Goal: Information Seeking & Learning: Learn about a topic

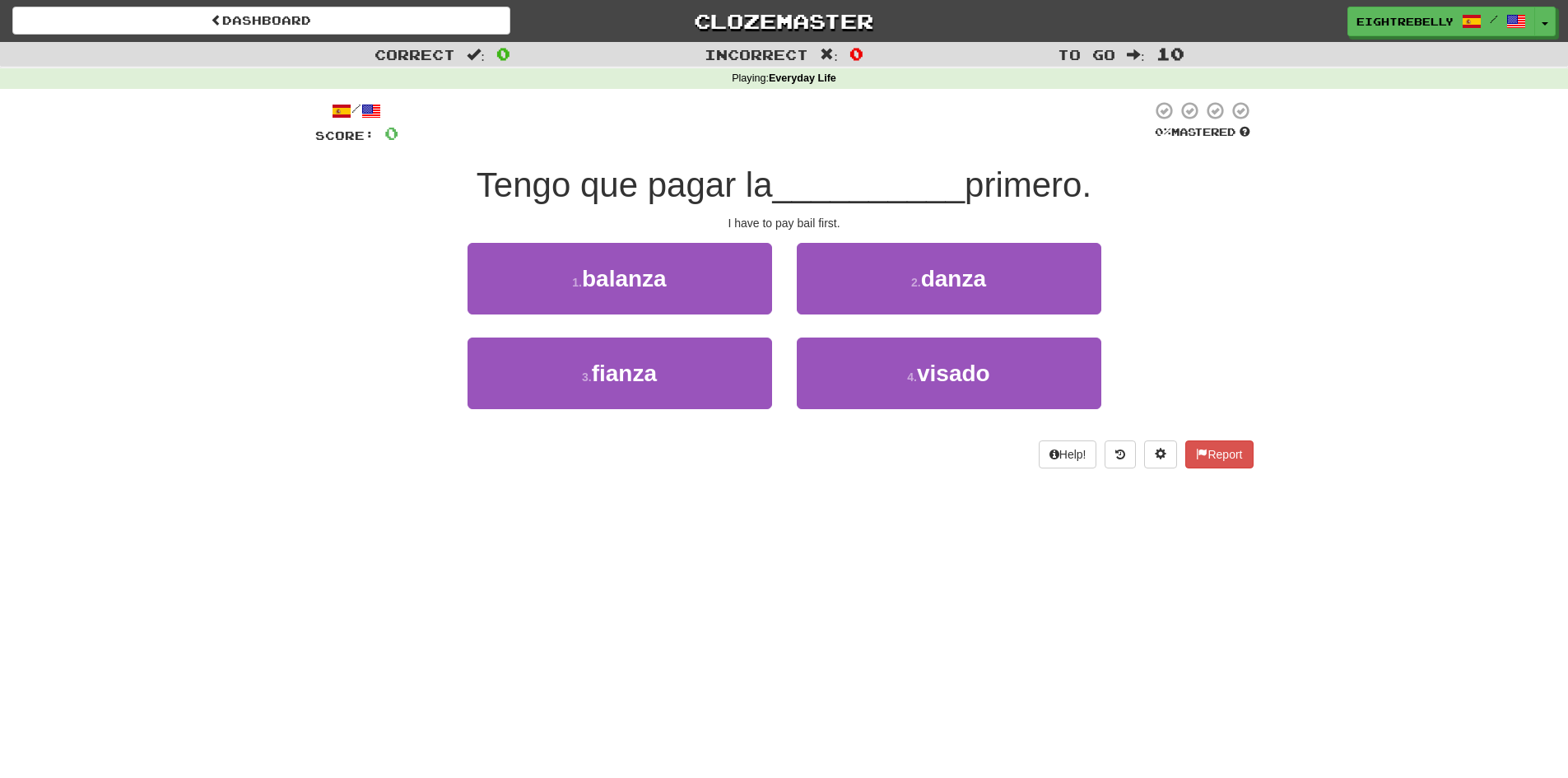
scroll to position [91, 0]
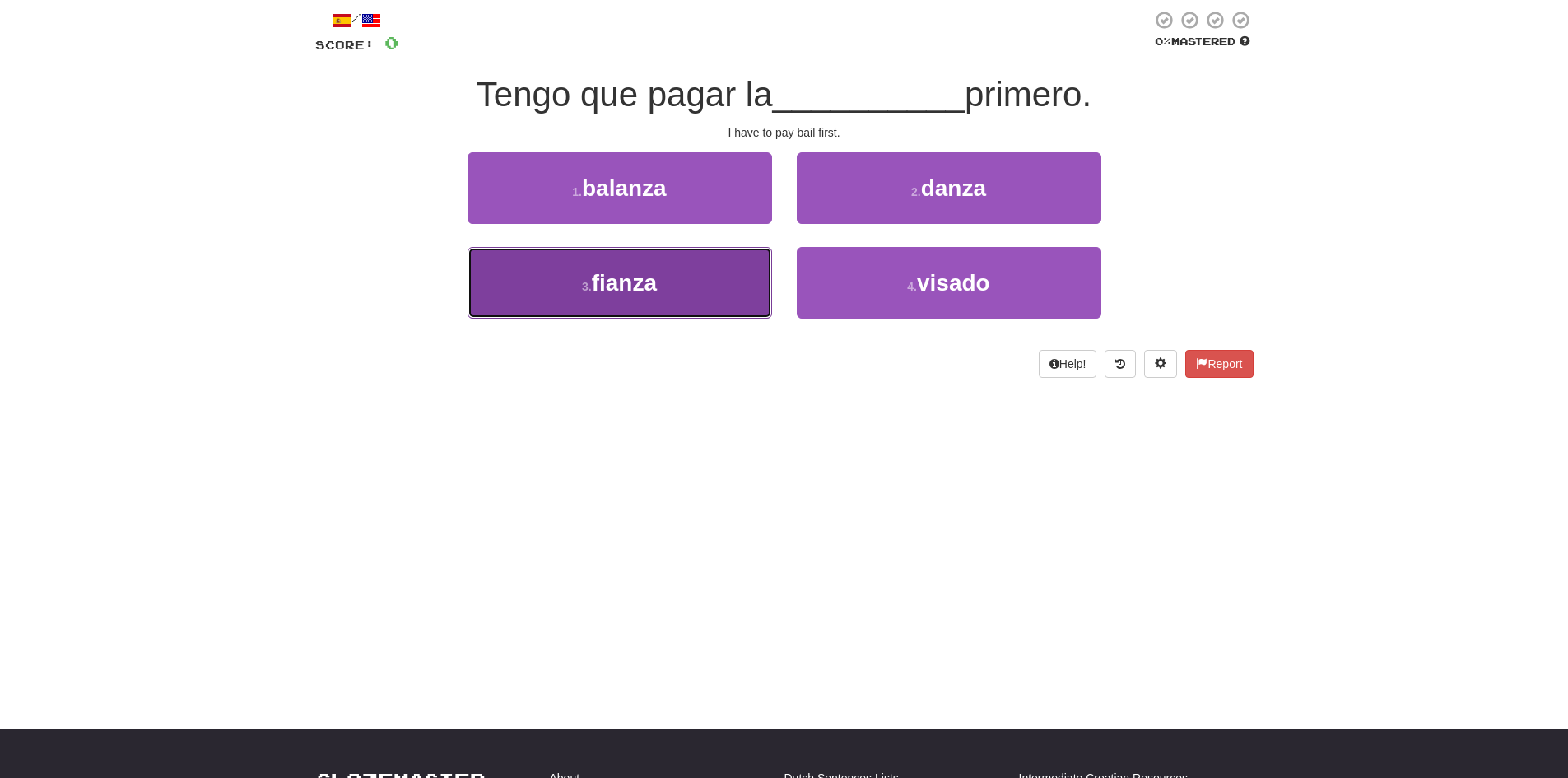
click at [745, 281] on button "3 . fianza" at bounding box center [620, 283] width 305 height 72
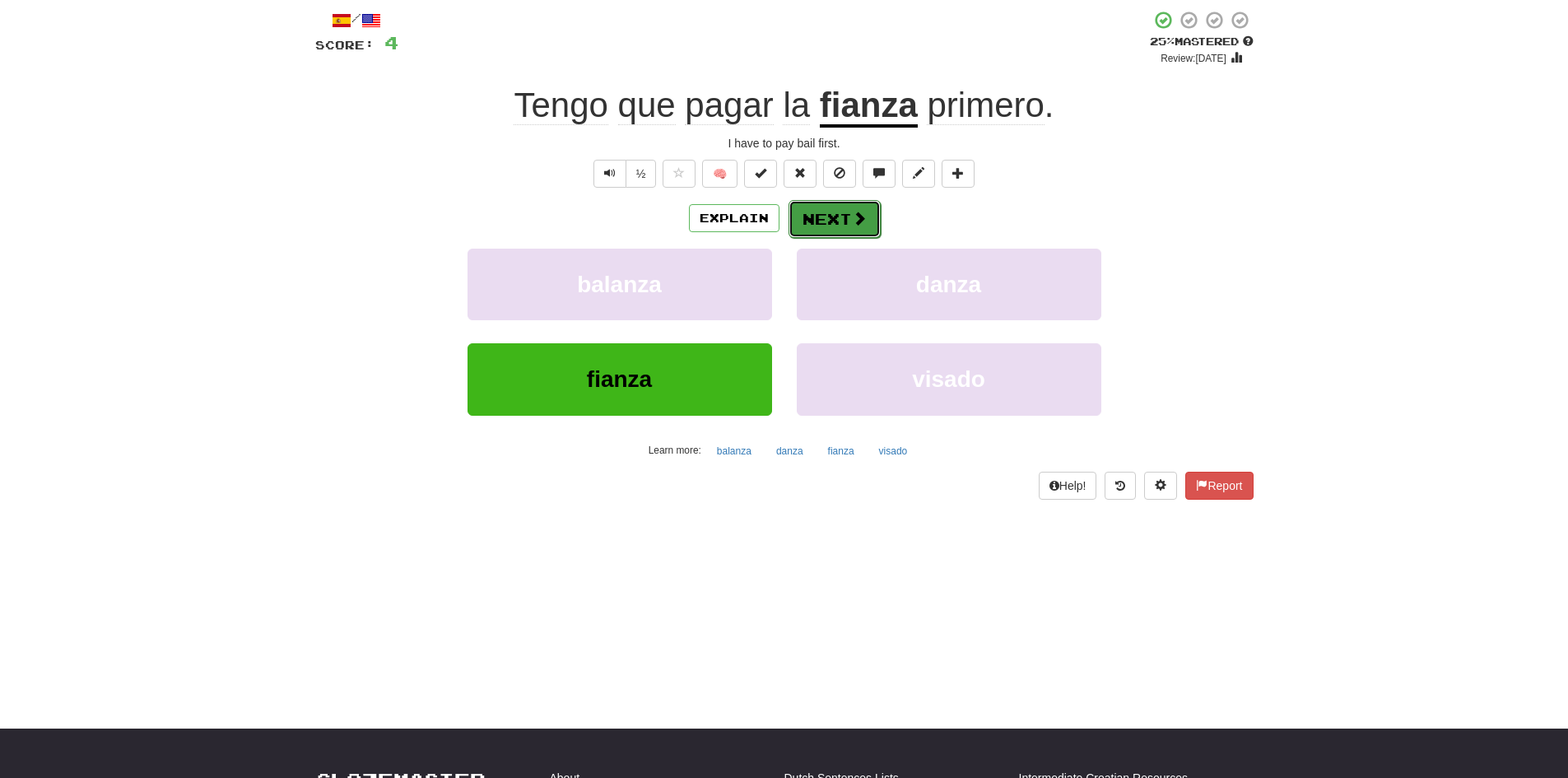
click at [857, 224] on span at bounding box center [859, 217] width 15 height 15
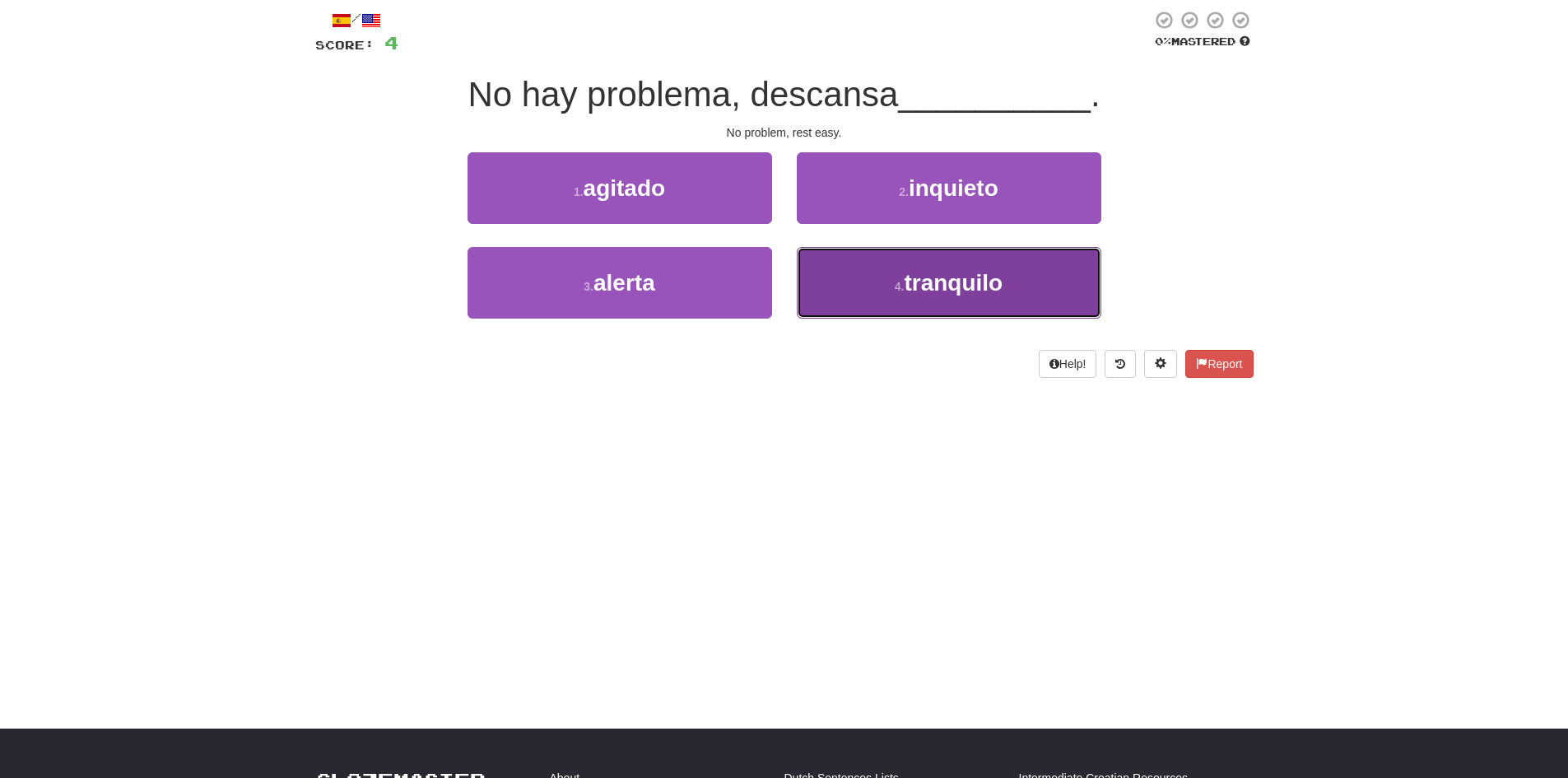
click at [895, 285] on small "4 ." at bounding box center [900, 286] width 10 height 13
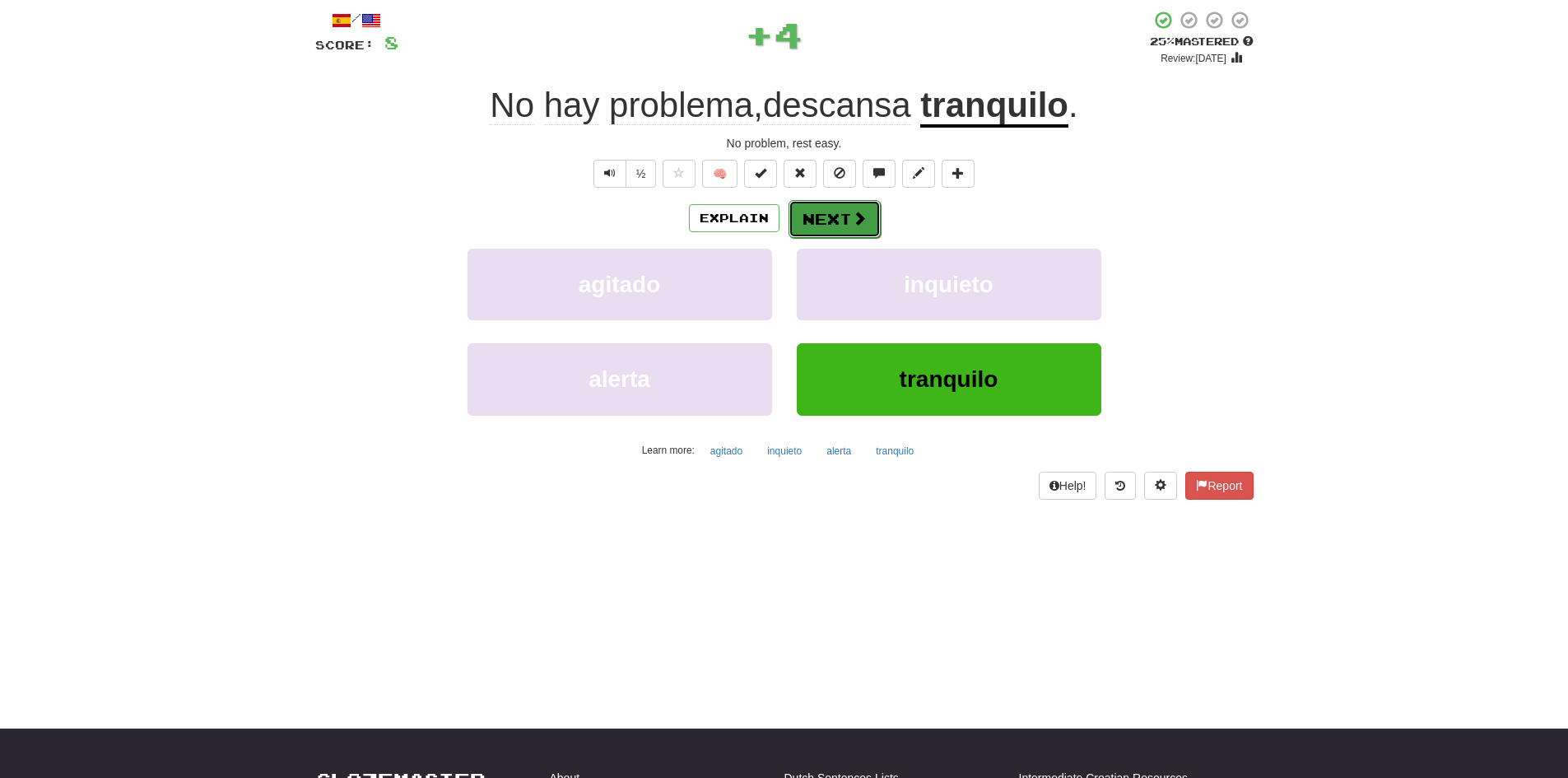
click at [844, 214] on button "Next" at bounding box center [834, 219] width 92 height 38
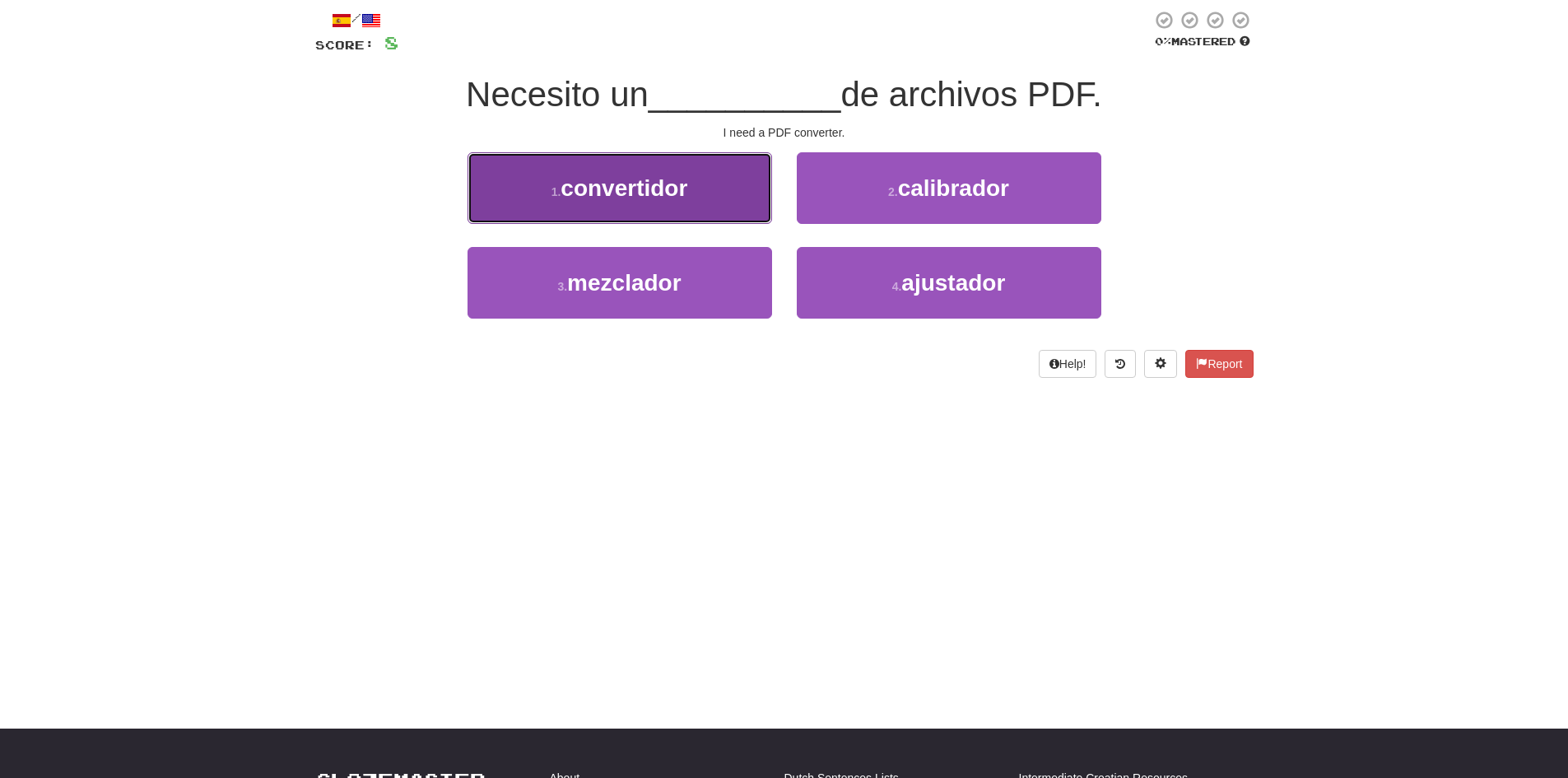
click at [735, 206] on button "1 . convertidor" at bounding box center [620, 189] width 305 height 72
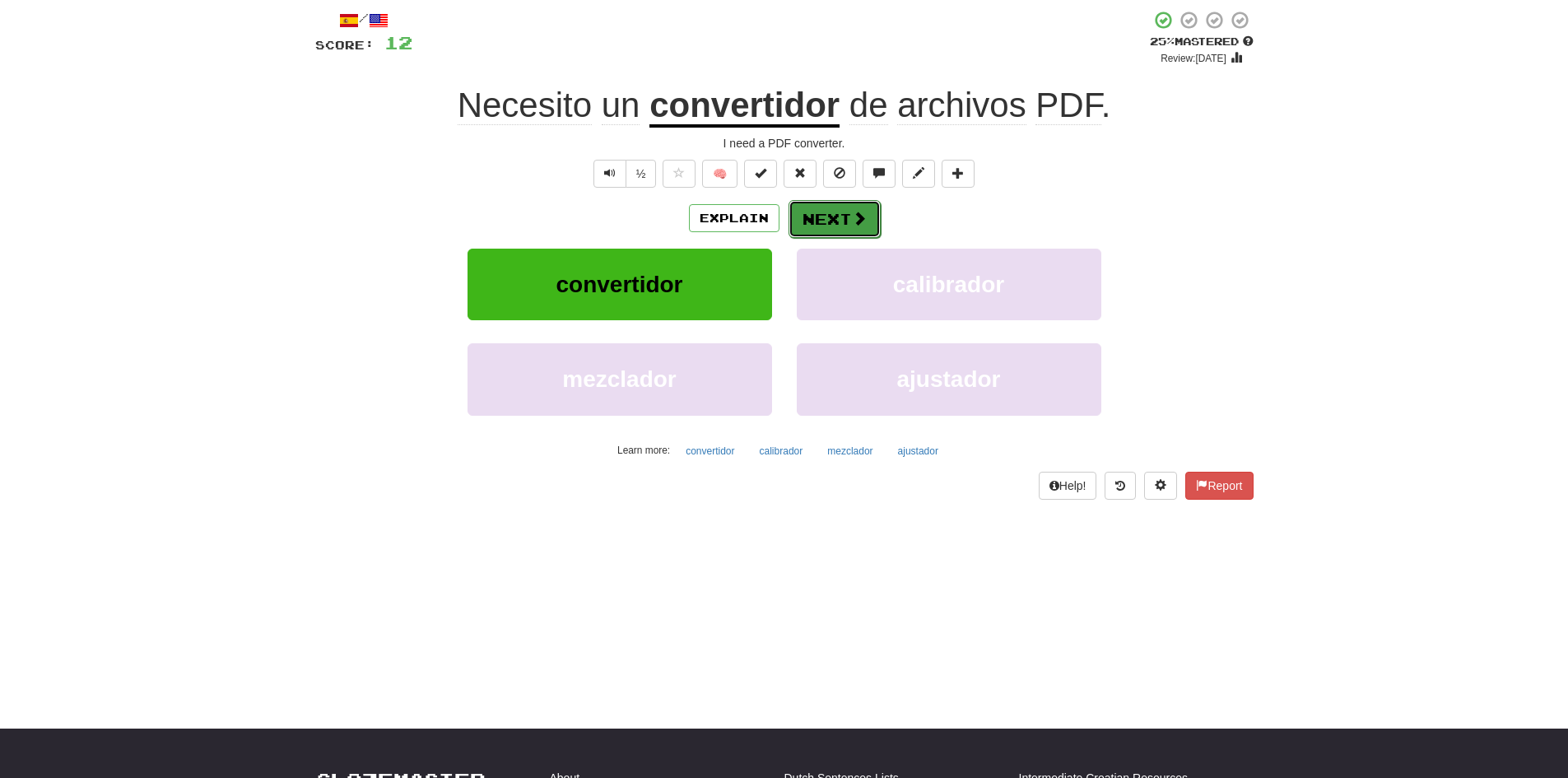
click at [812, 228] on button "Next" at bounding box center [834, 219] width 92 height 38
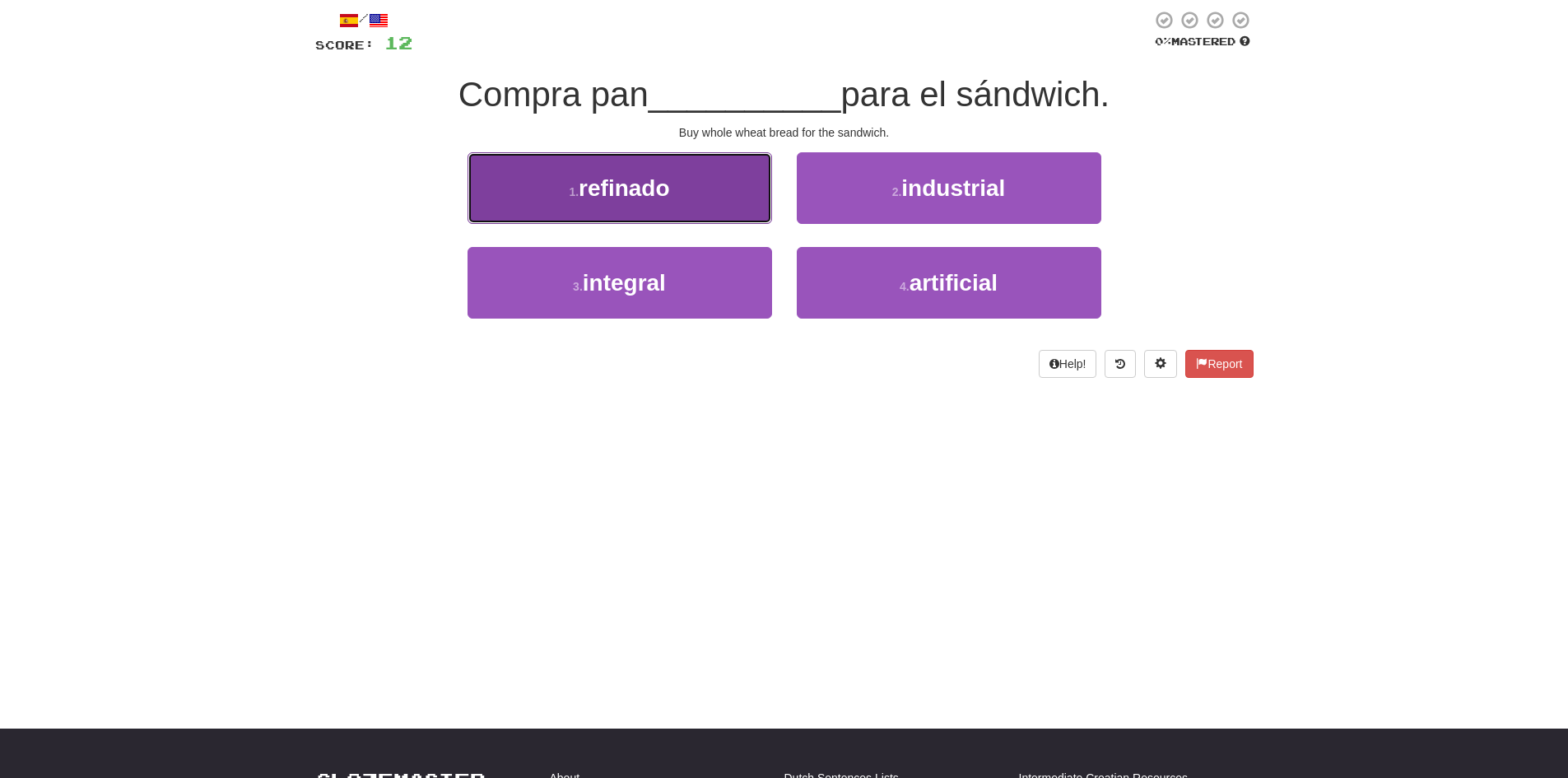
click at [742, 204] on button "1 . refinado" at bounding box center [620, 189] width 305 height 72
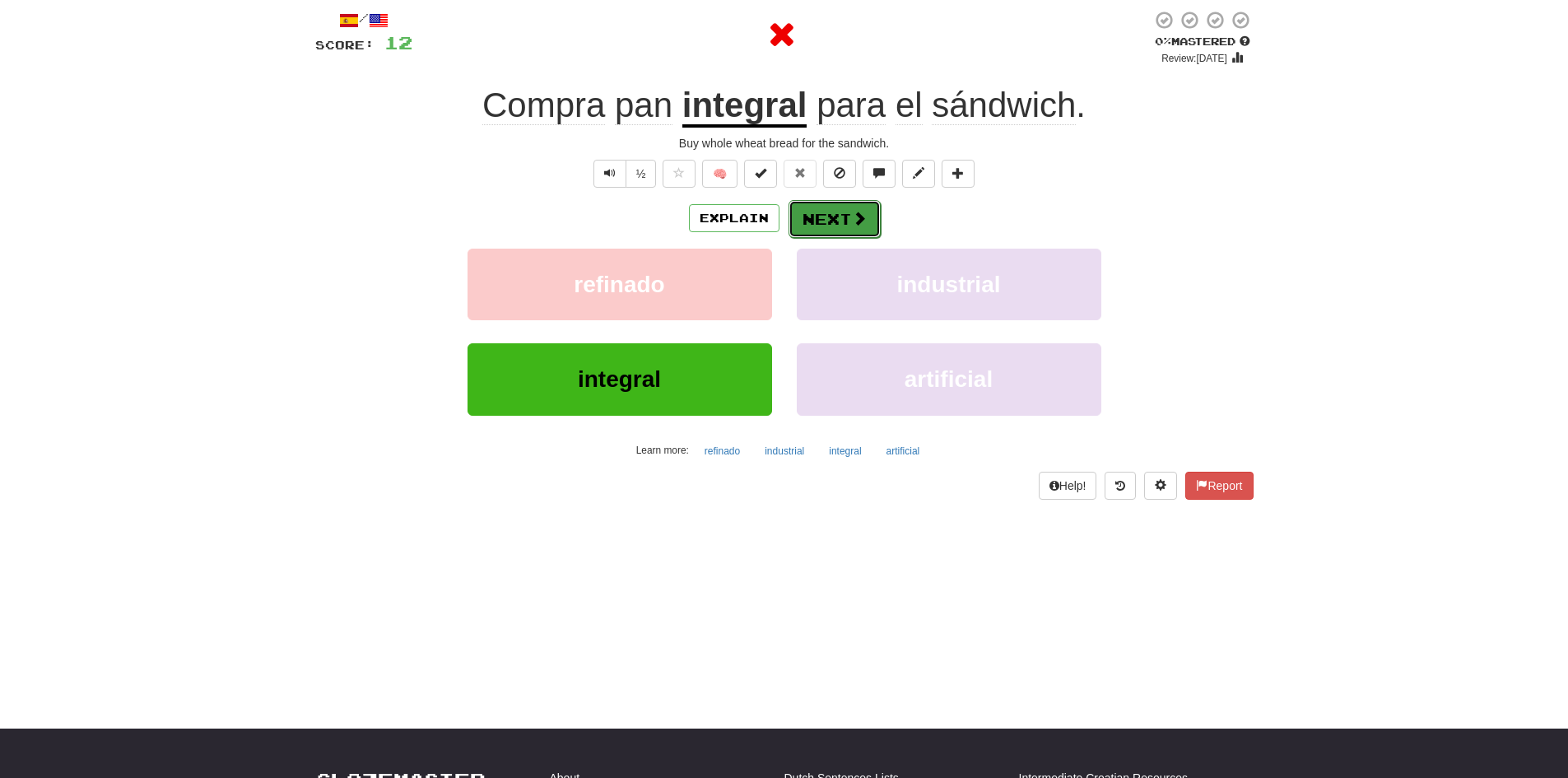
click at [842, 222] on button "Next" at bounding box center [834, 219] width 92 height 38
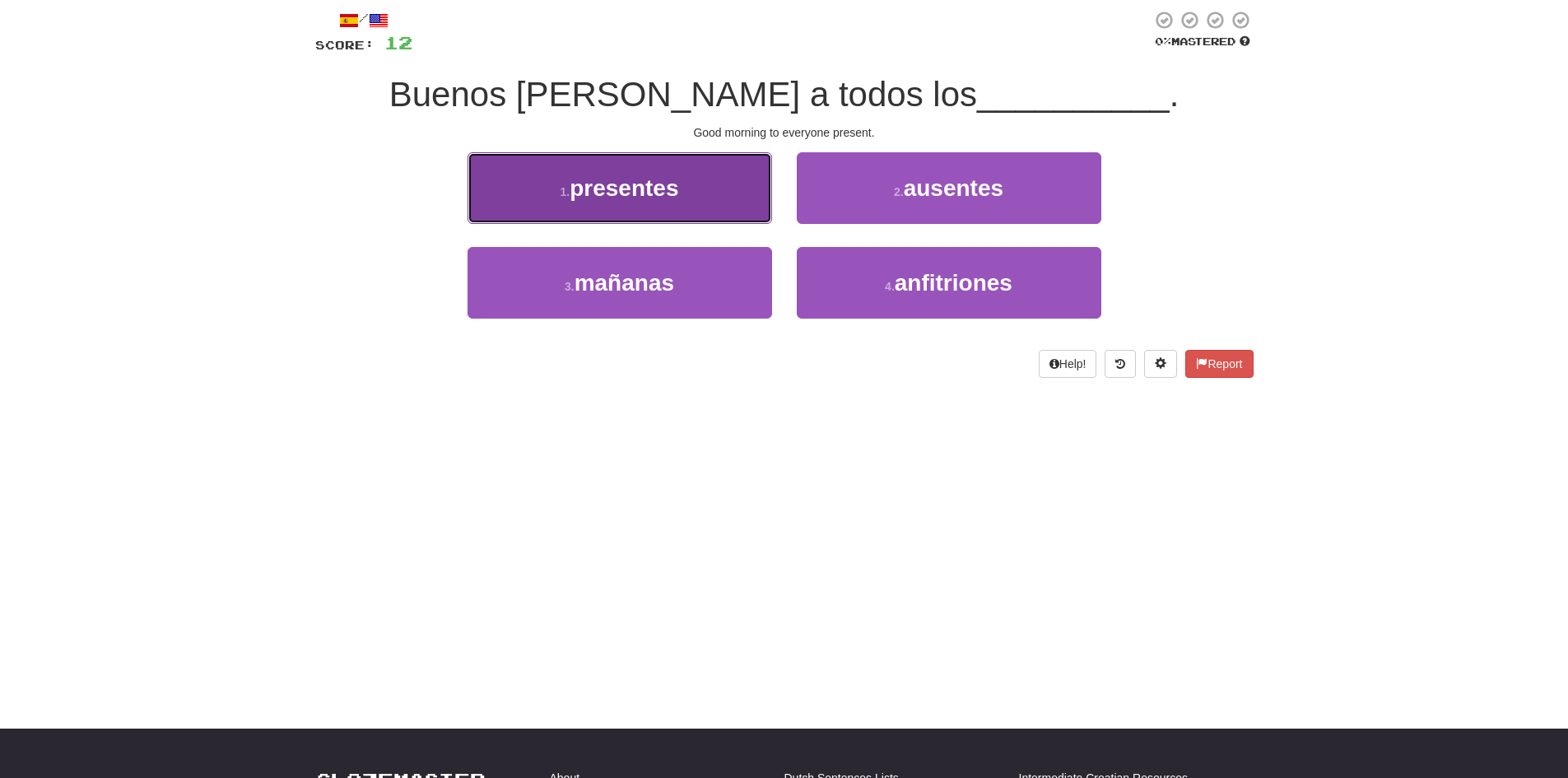
click at [656, 192] on span "presentes" at bounding box center [623, 189] width 109 height 26
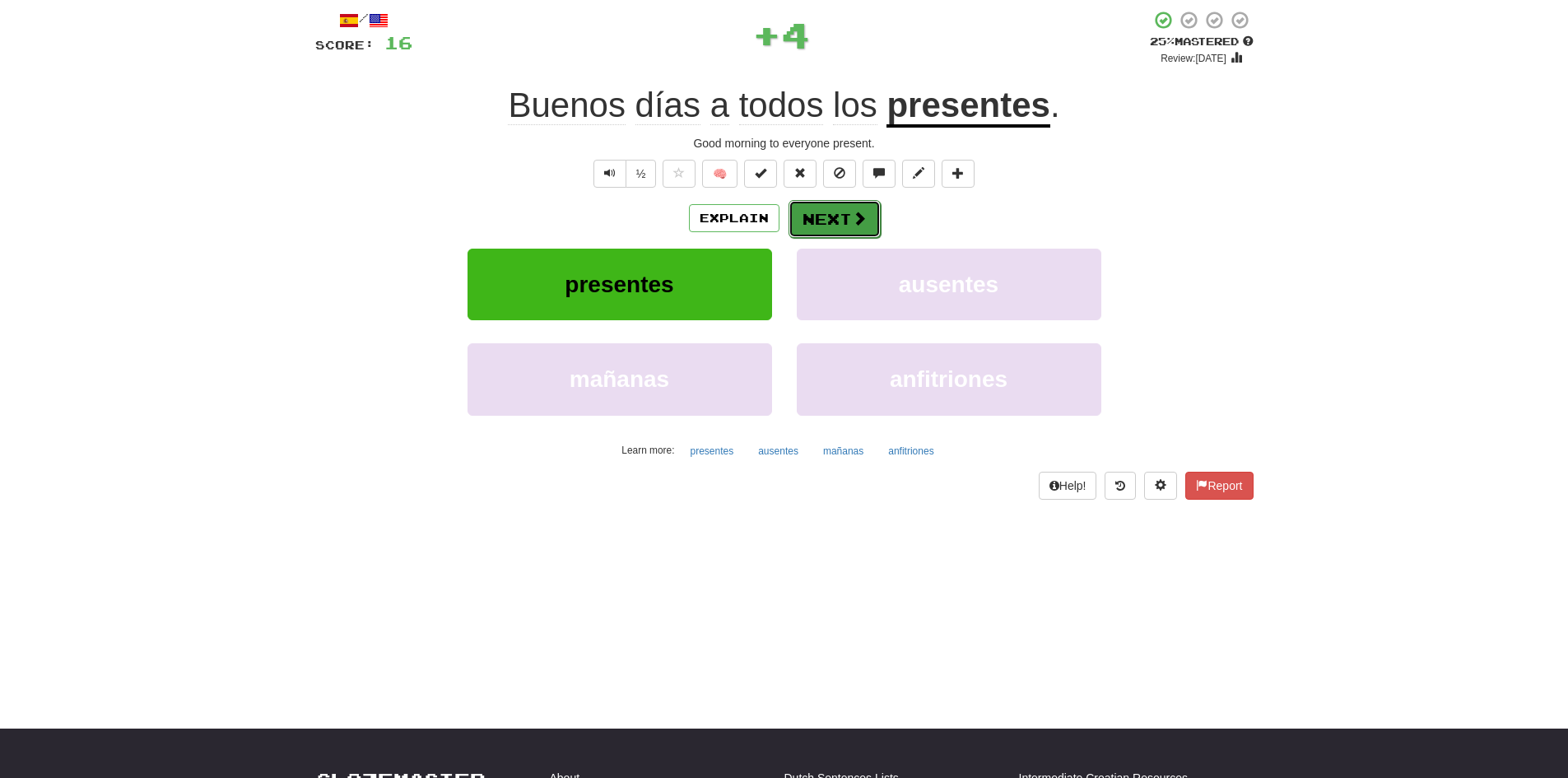
click at [841, 219] on button "Next" at bounding box center [834, 219] width 92 height 38
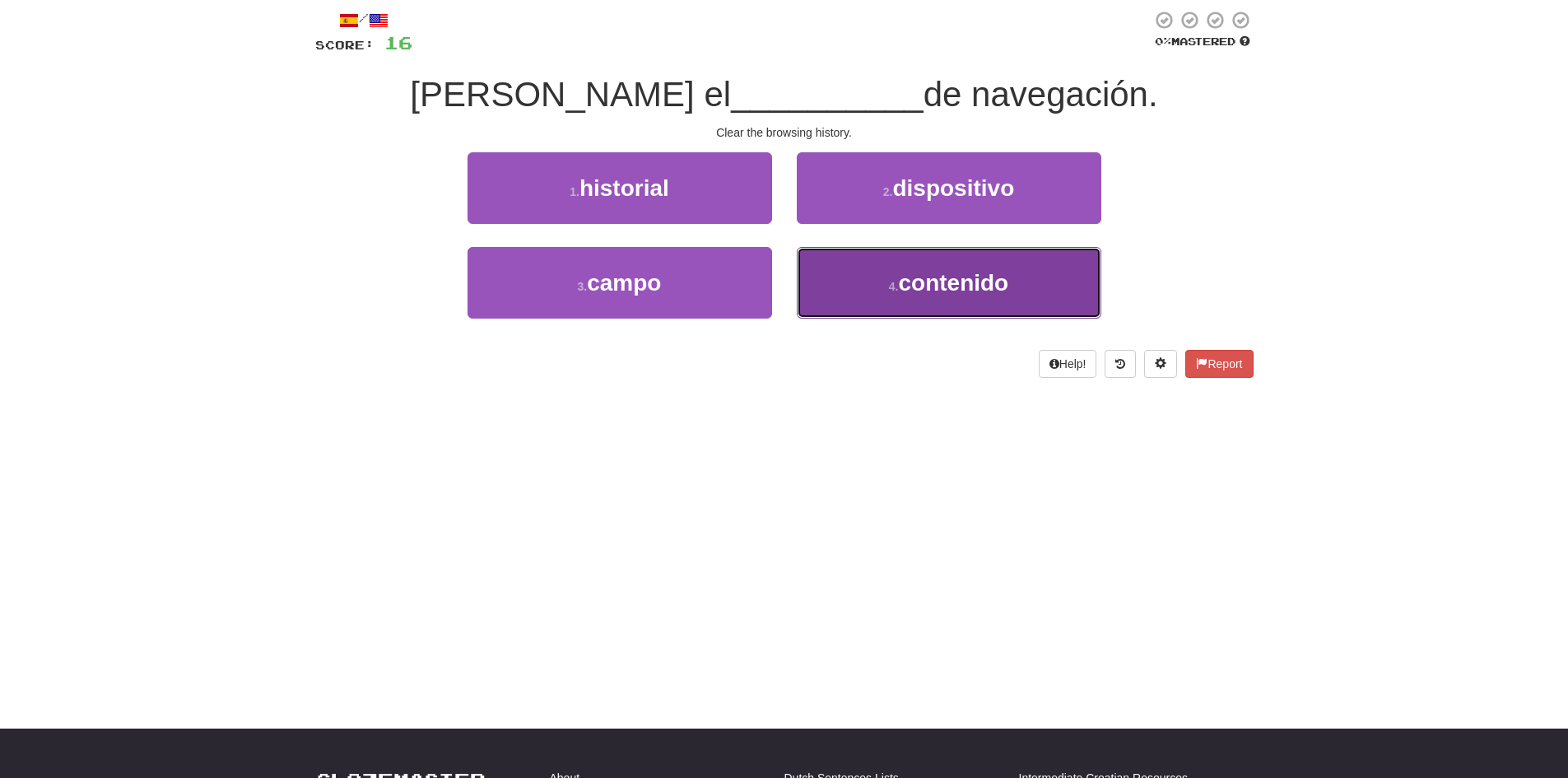
click at [855, 296] on button "4 . contenido" at bounding box center [949, 283] width 305 height 72
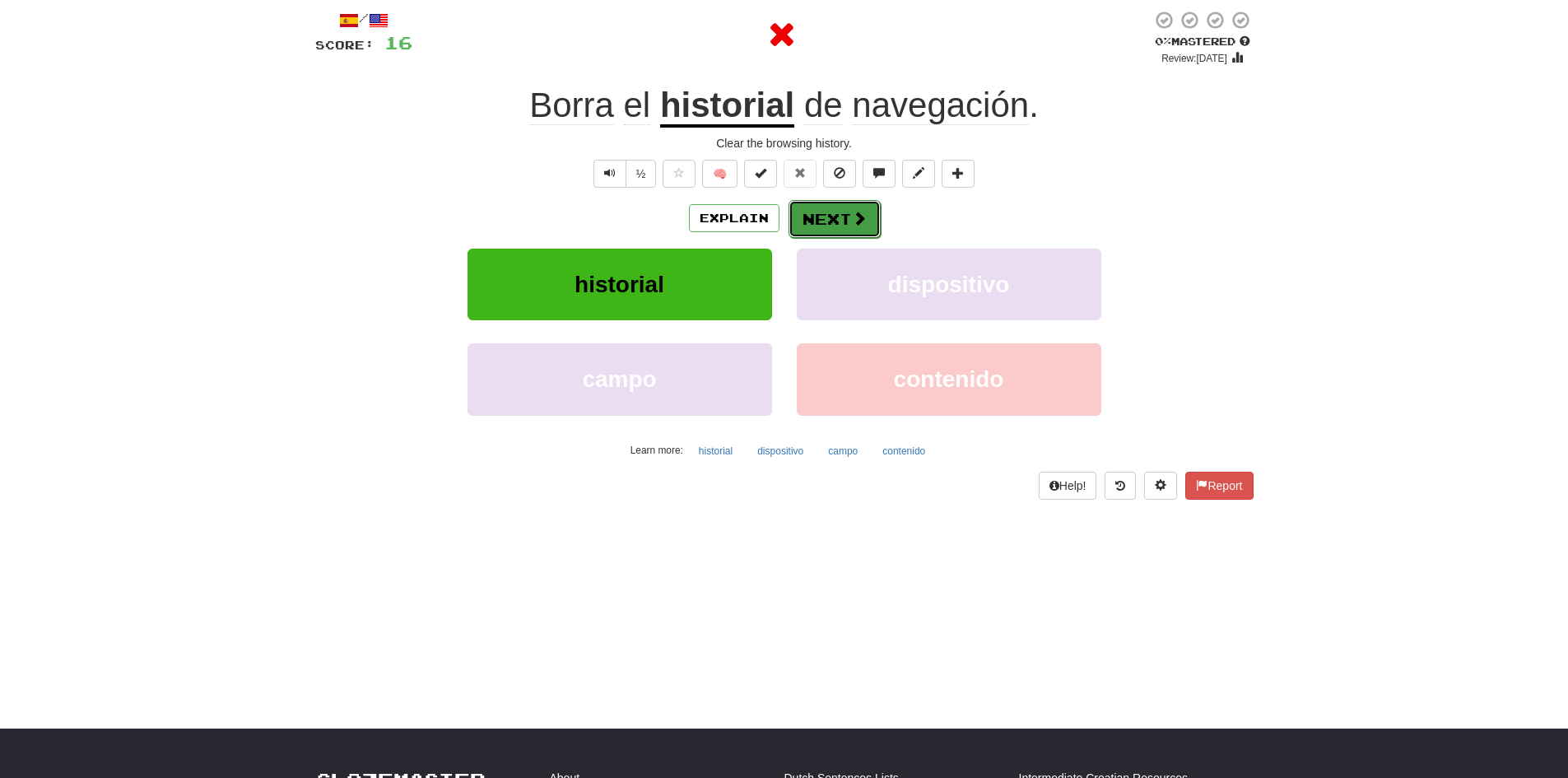
click at [853, 210] on span at bounding box center [859, 217] width 15 height 15
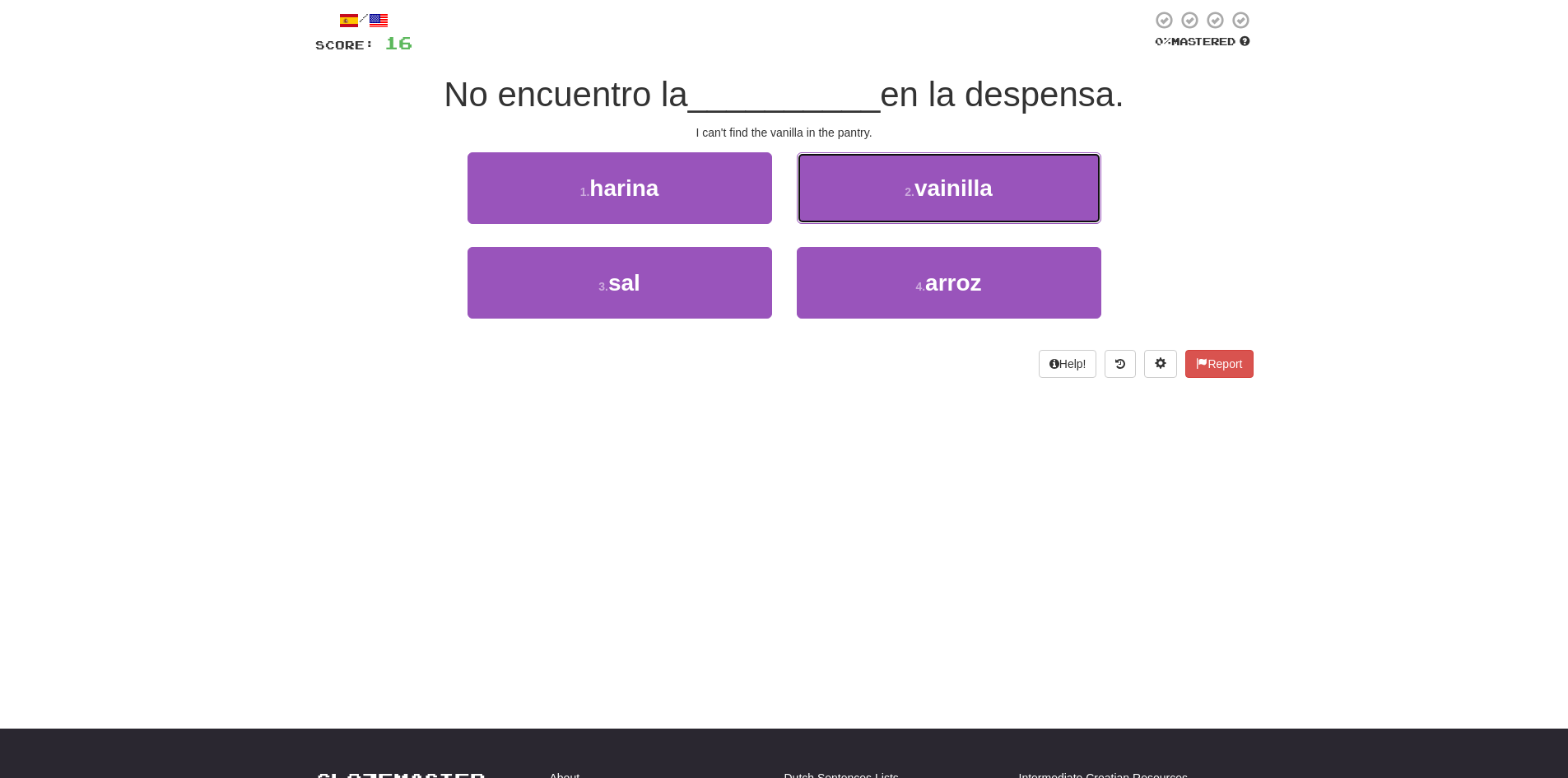
click at [853, 210] on button "2 . vainilla" at bounding box center [949, 189] width 305 height 72
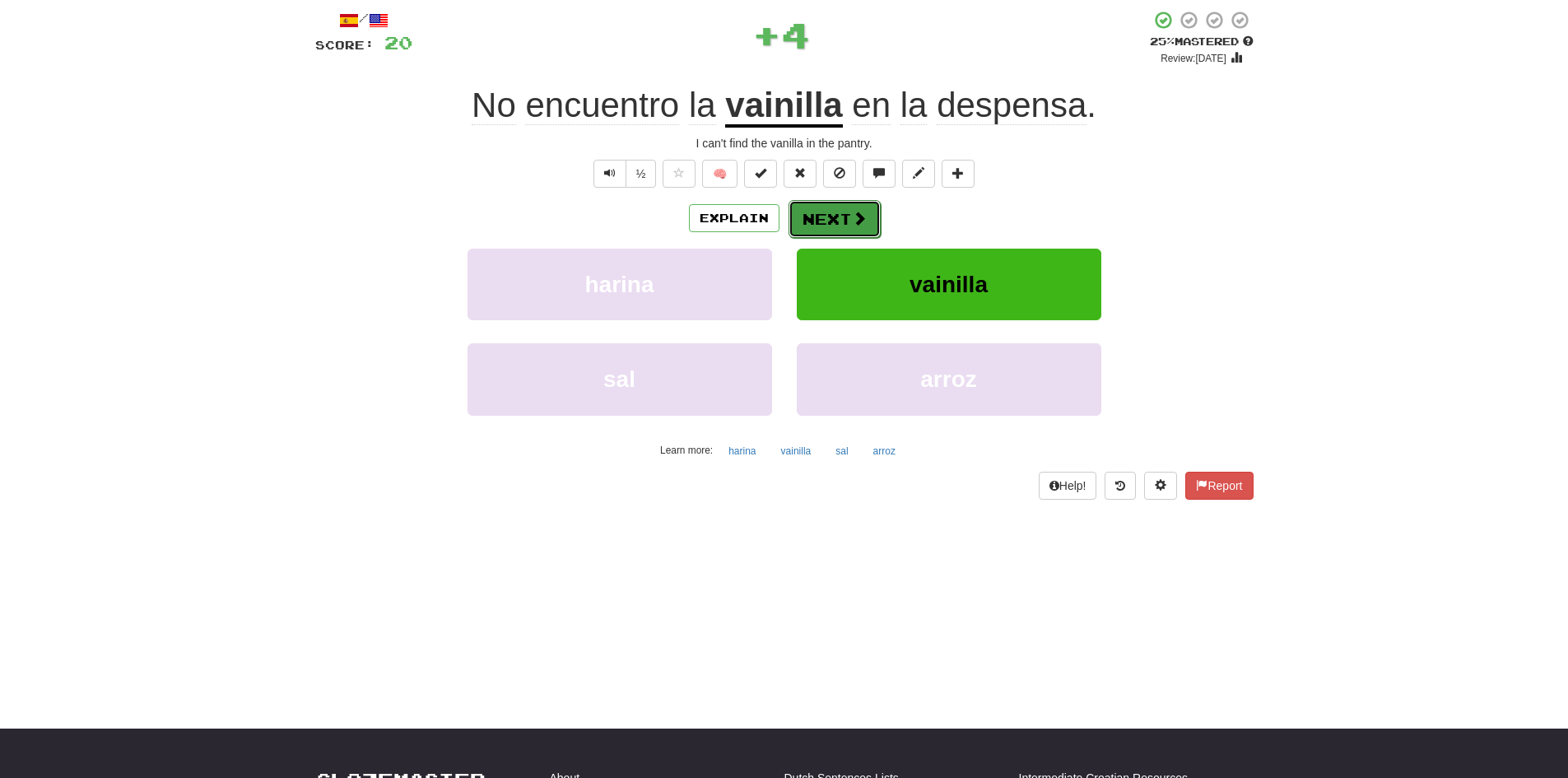
click at [857, 222] on span at bounding box center [859, 217] width 15 height 15
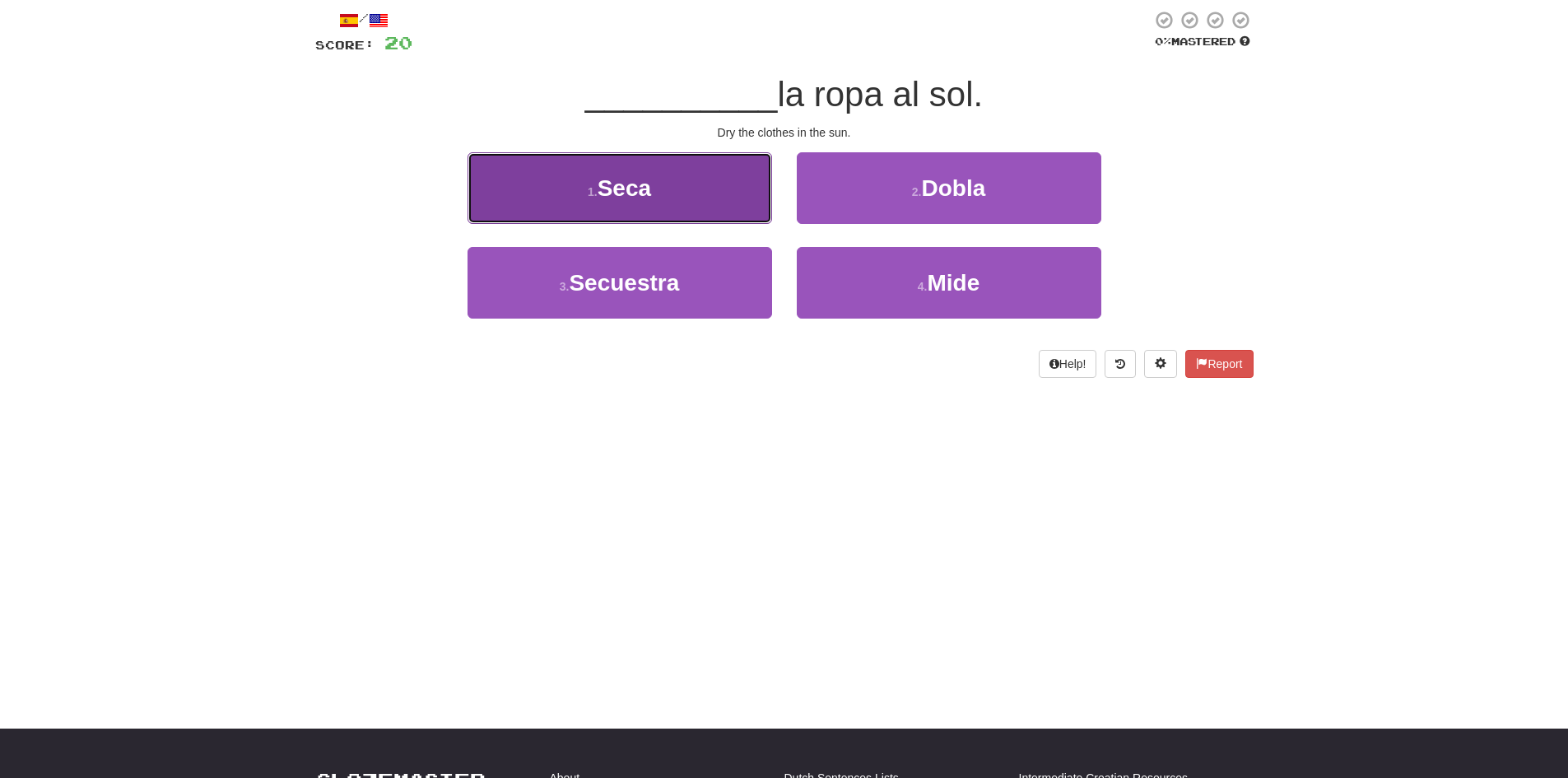
click at [717, 205] on button "1 . Seca" at bounding box center [620, 189] width 305 height 72
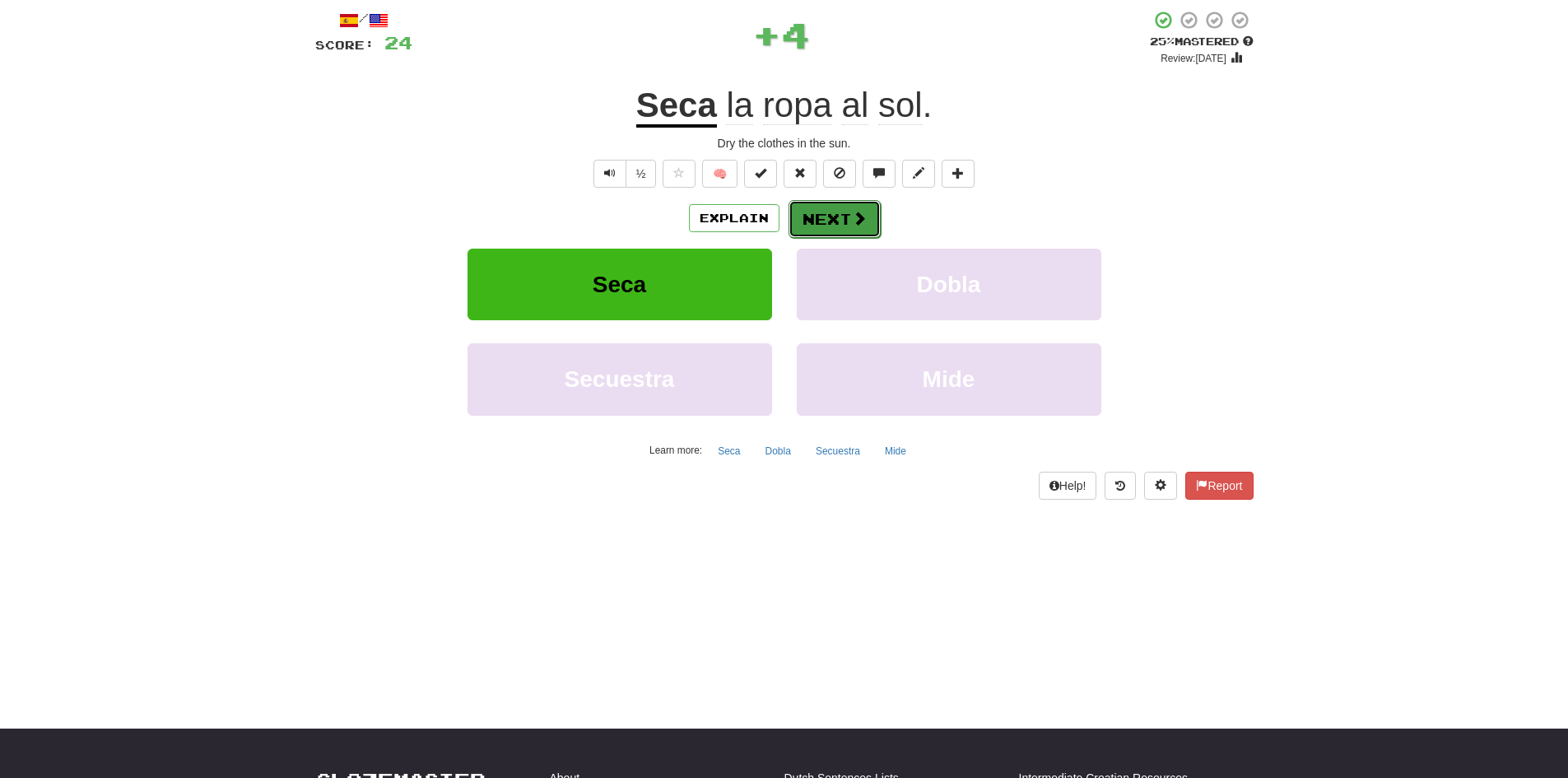
click at [843, 220] on button "Next" at bounding box center [834, 219] width 92 height 38
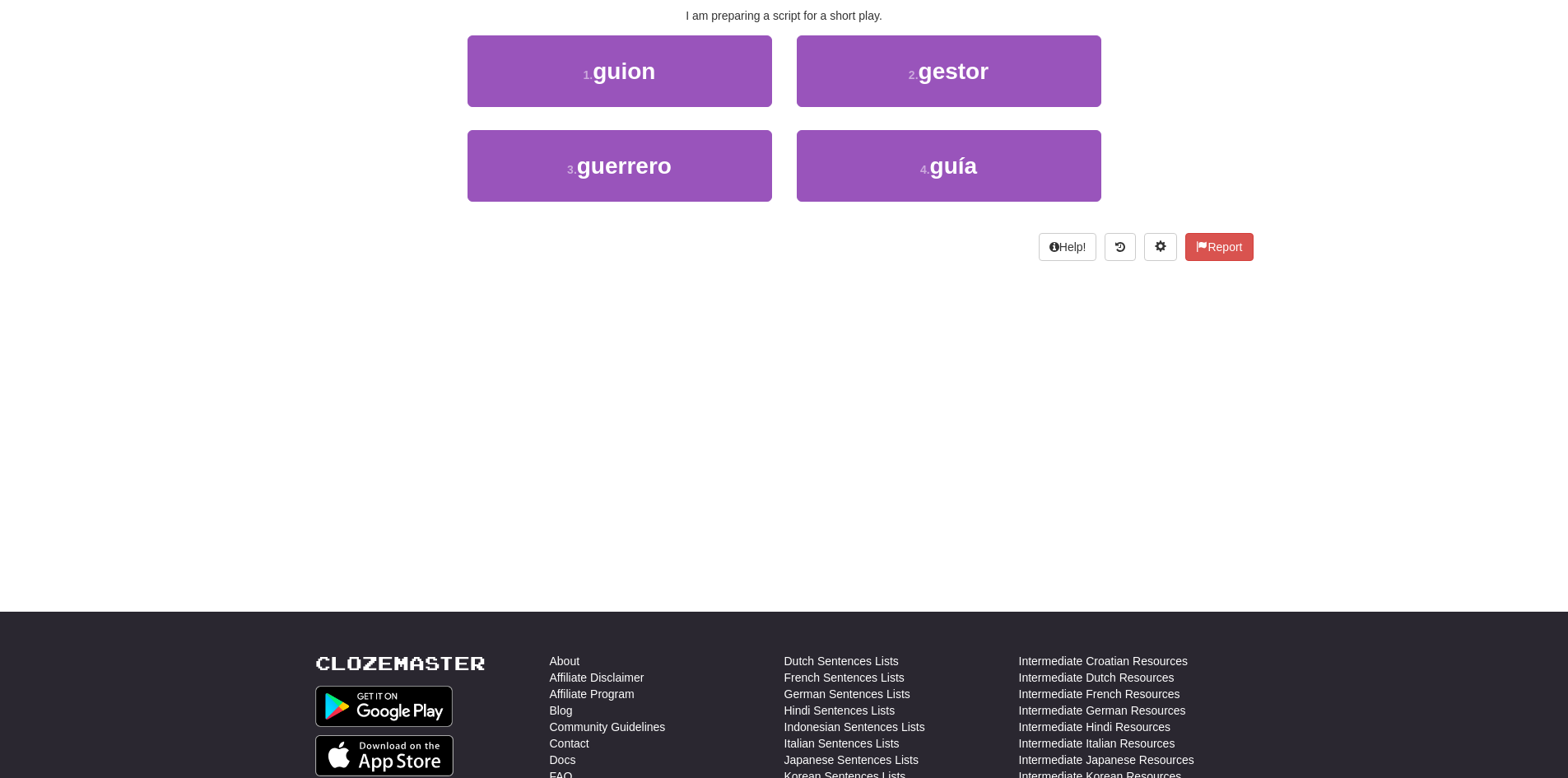
scroll to position [0, 0]
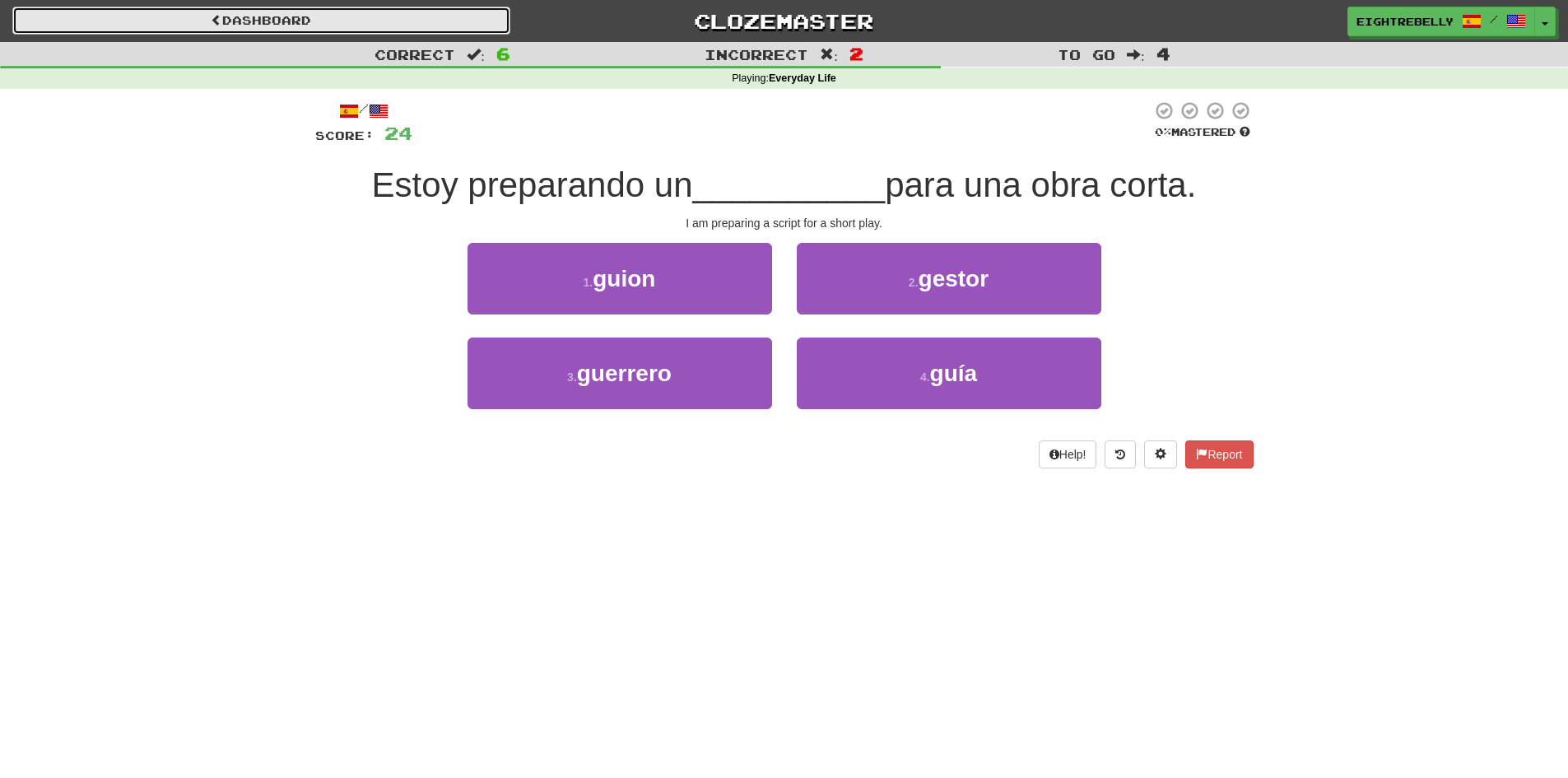
click at [254, 21] on link "Dashboard" at bounding box center [261, 21] width 498 height 28
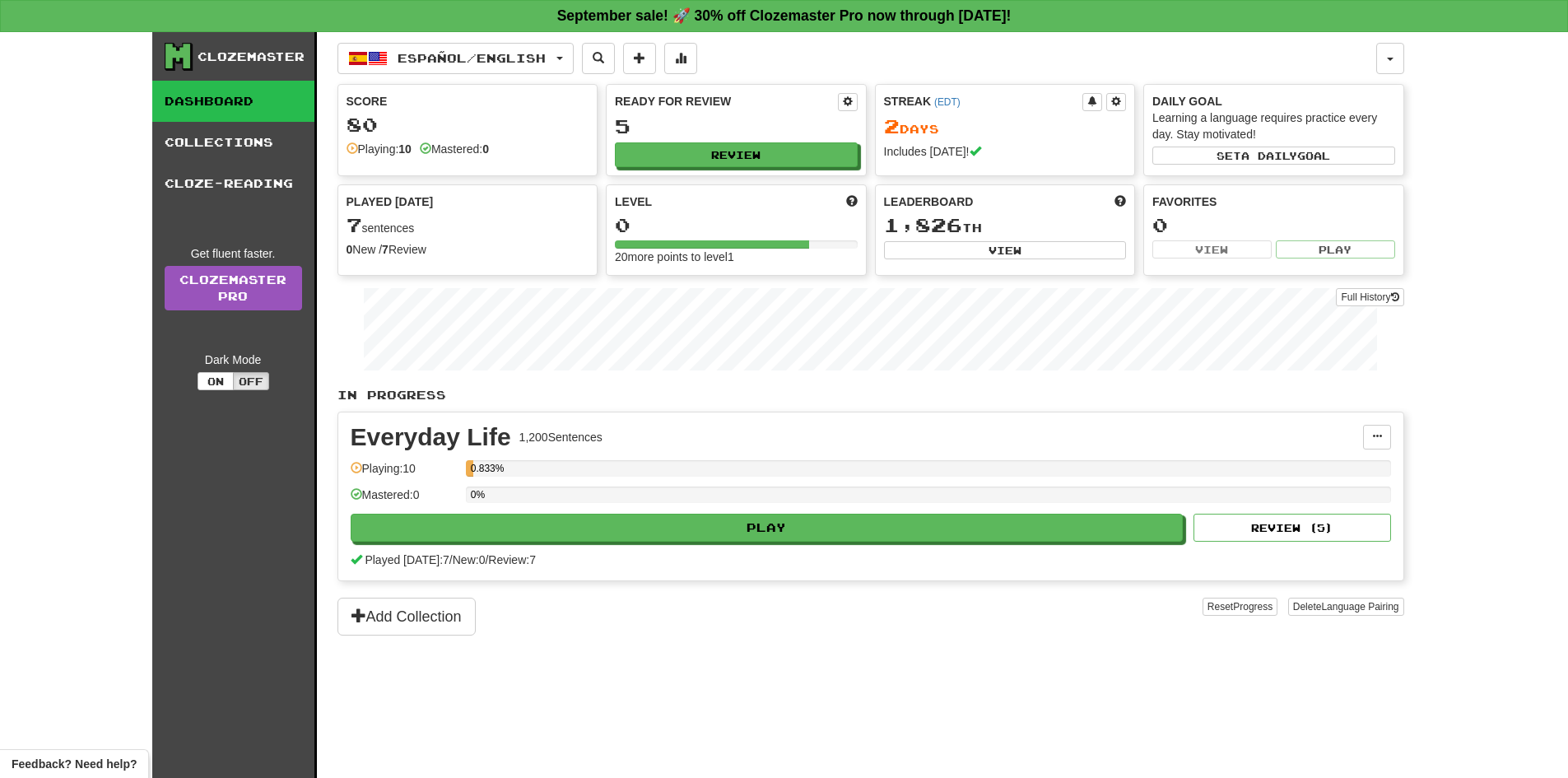
click at [1530, 289] on div "Clozemaster Dashboard Collections Cloze-Reading Get fluent faster. Clozemaster …" at bounding box center [784, 405] width 1568 height 746
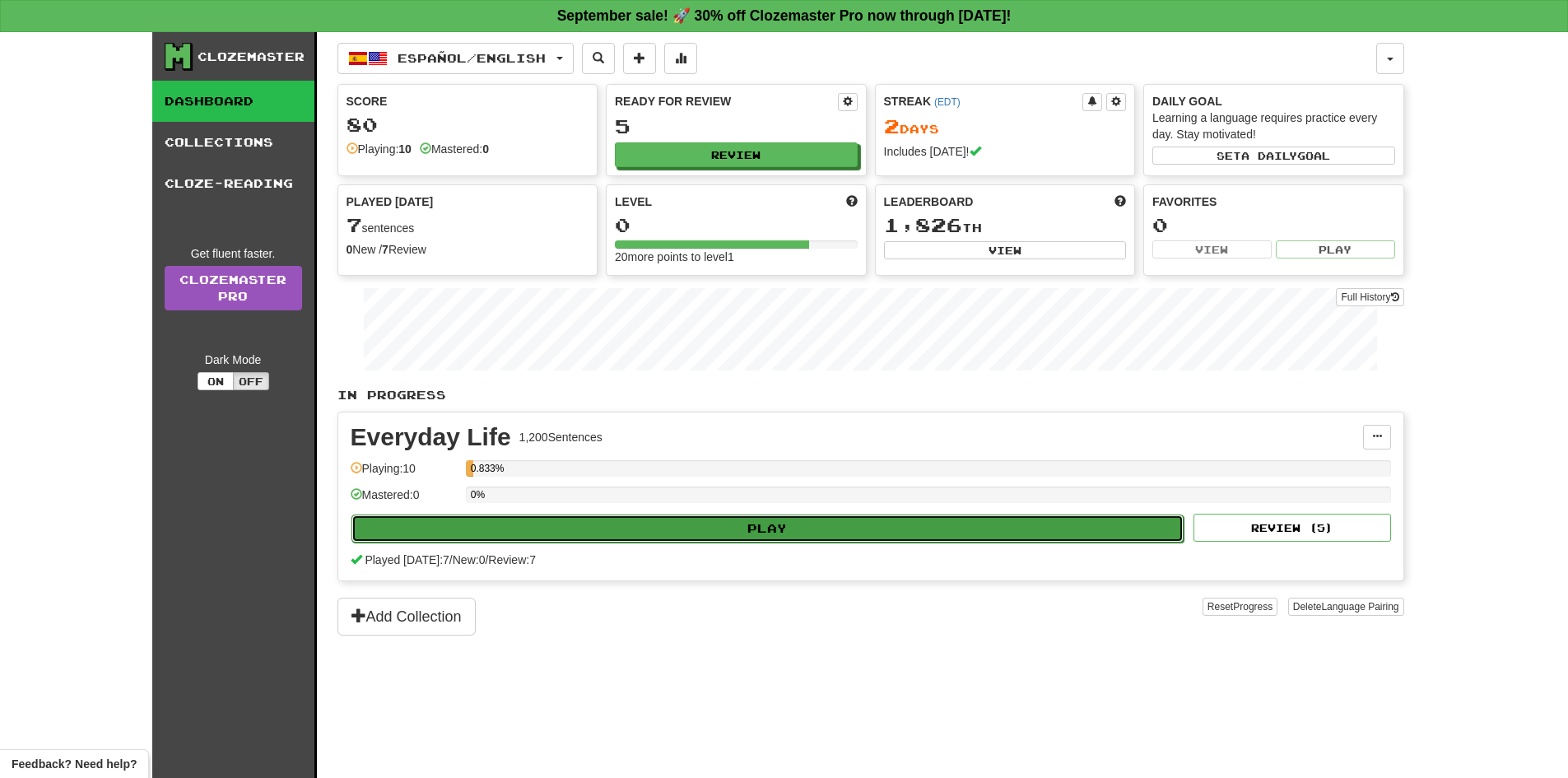
click at [780, 534] on button "Play" at bounding box center [769, 529] width 833 height 28
select select "**"
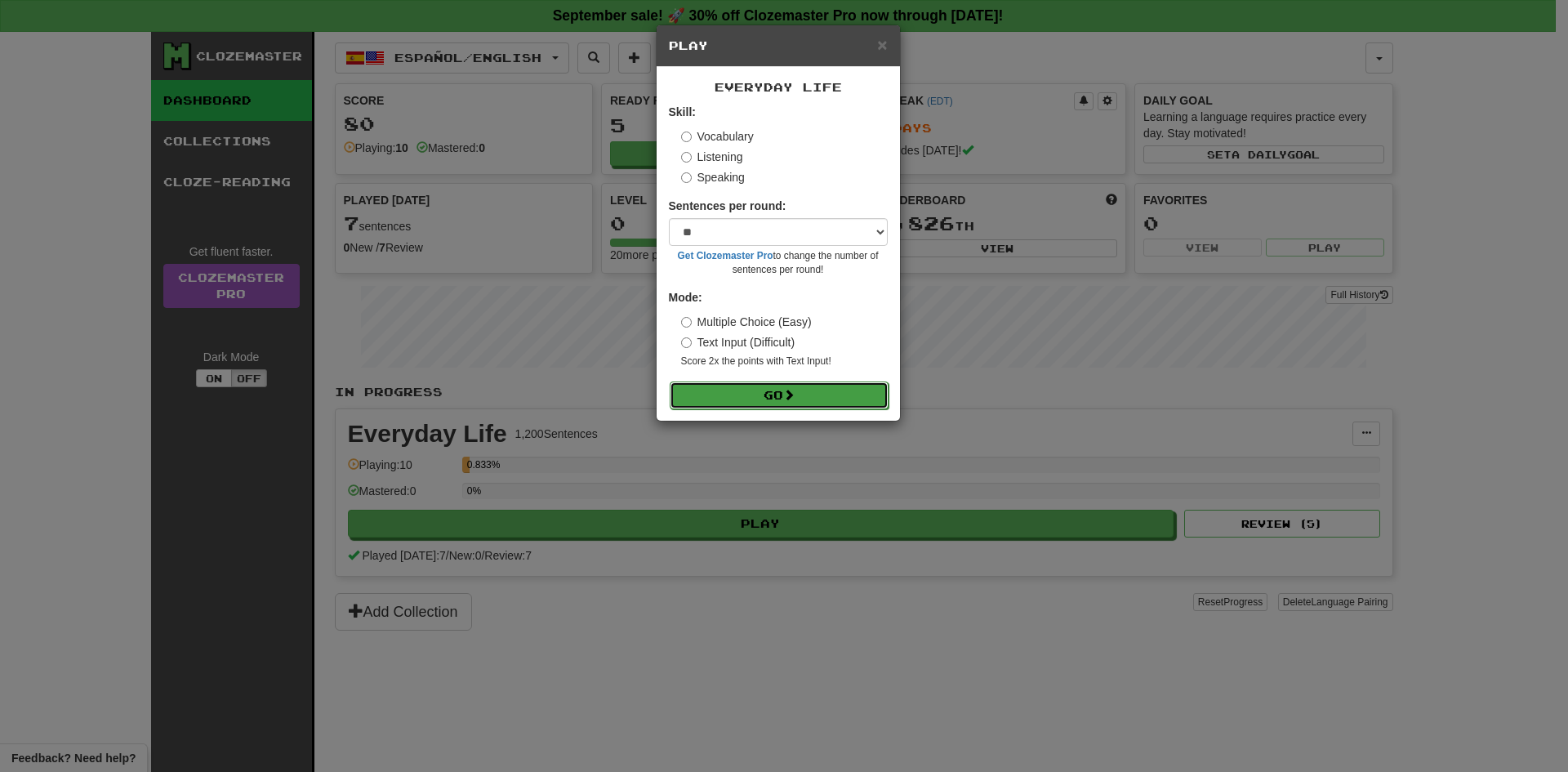
click at [758, 394] on button "Go" at bounding box center [779, 396] width 219 height 28
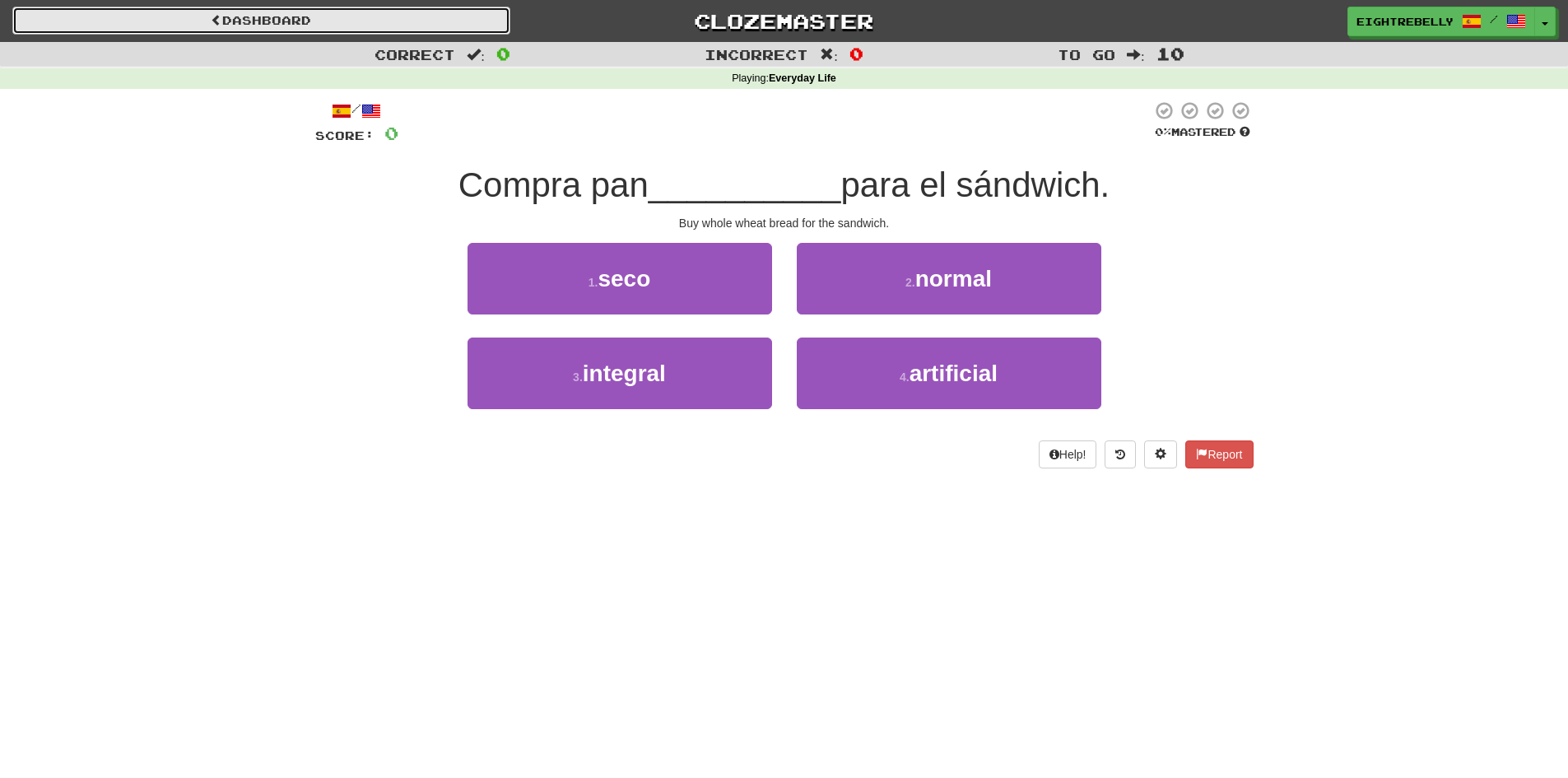
click at [236, 14] on link "Dashboard" at bounding box center [261, 21] width 498 height 28
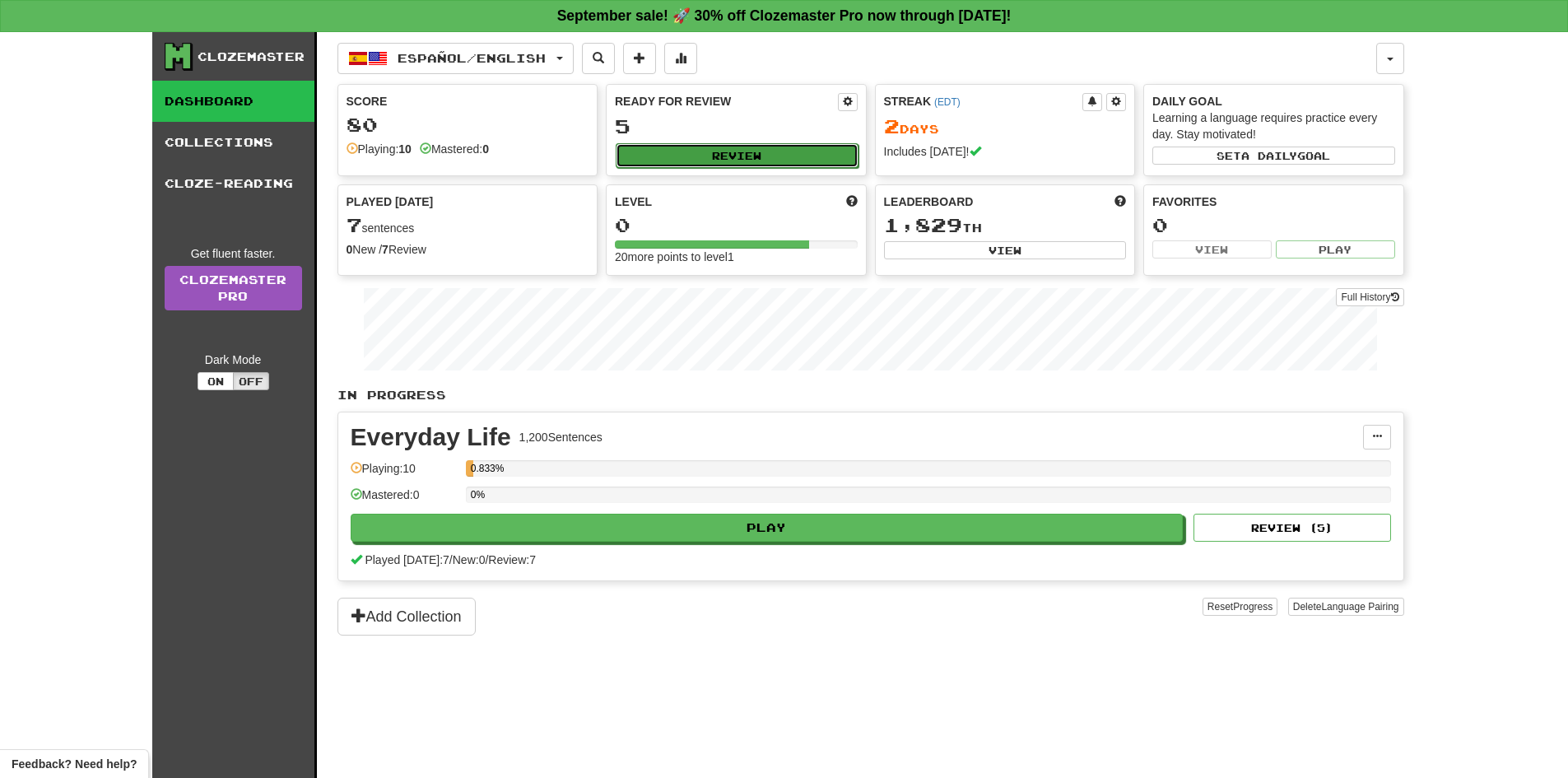
click at [749, 154] on button "Review" at bounding box center [738, 156] width 243 height 25
select select "**"
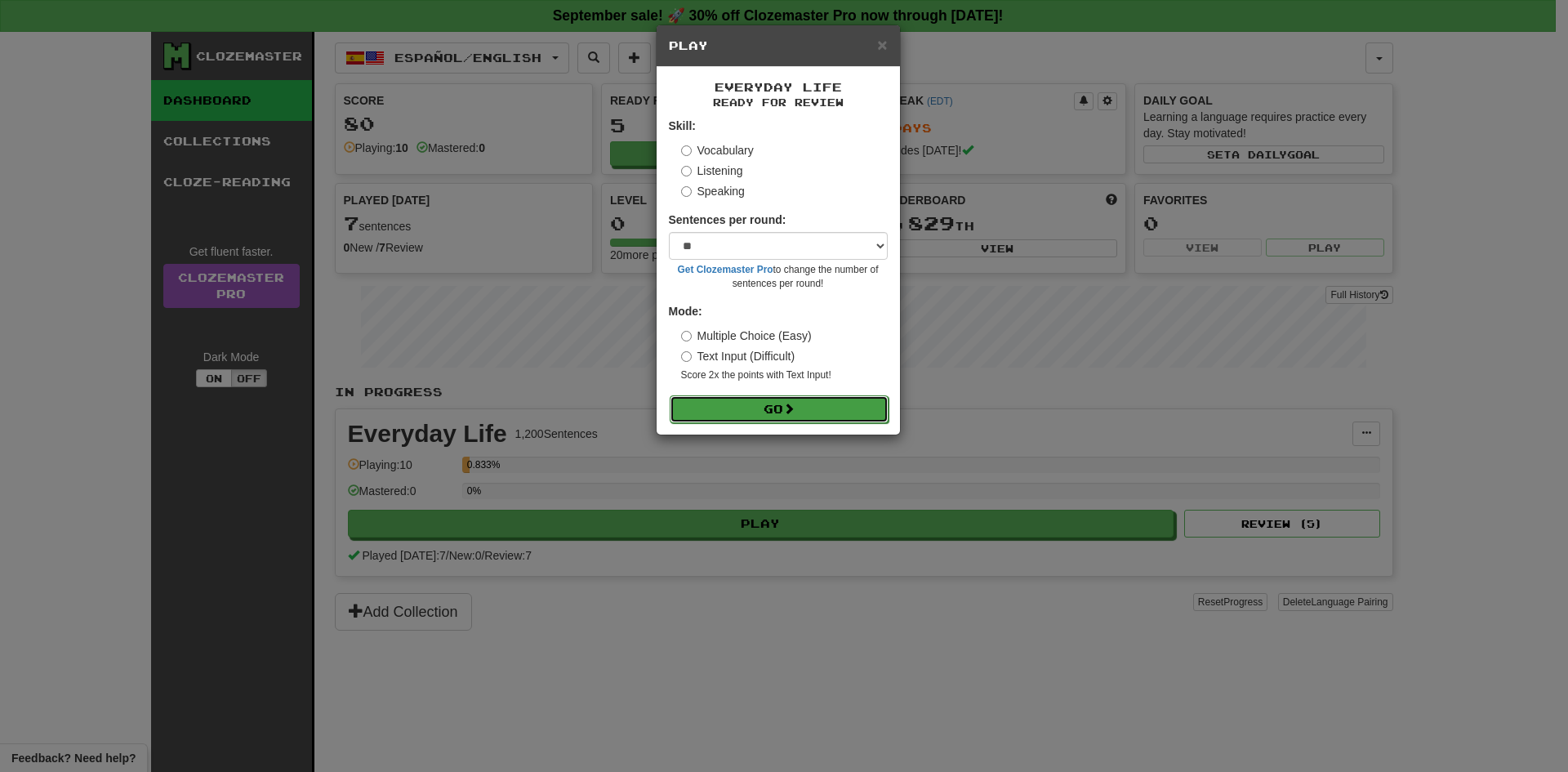
click at [799, 406] on button "Go" at bounding box center [779, 410] width 219 height 28
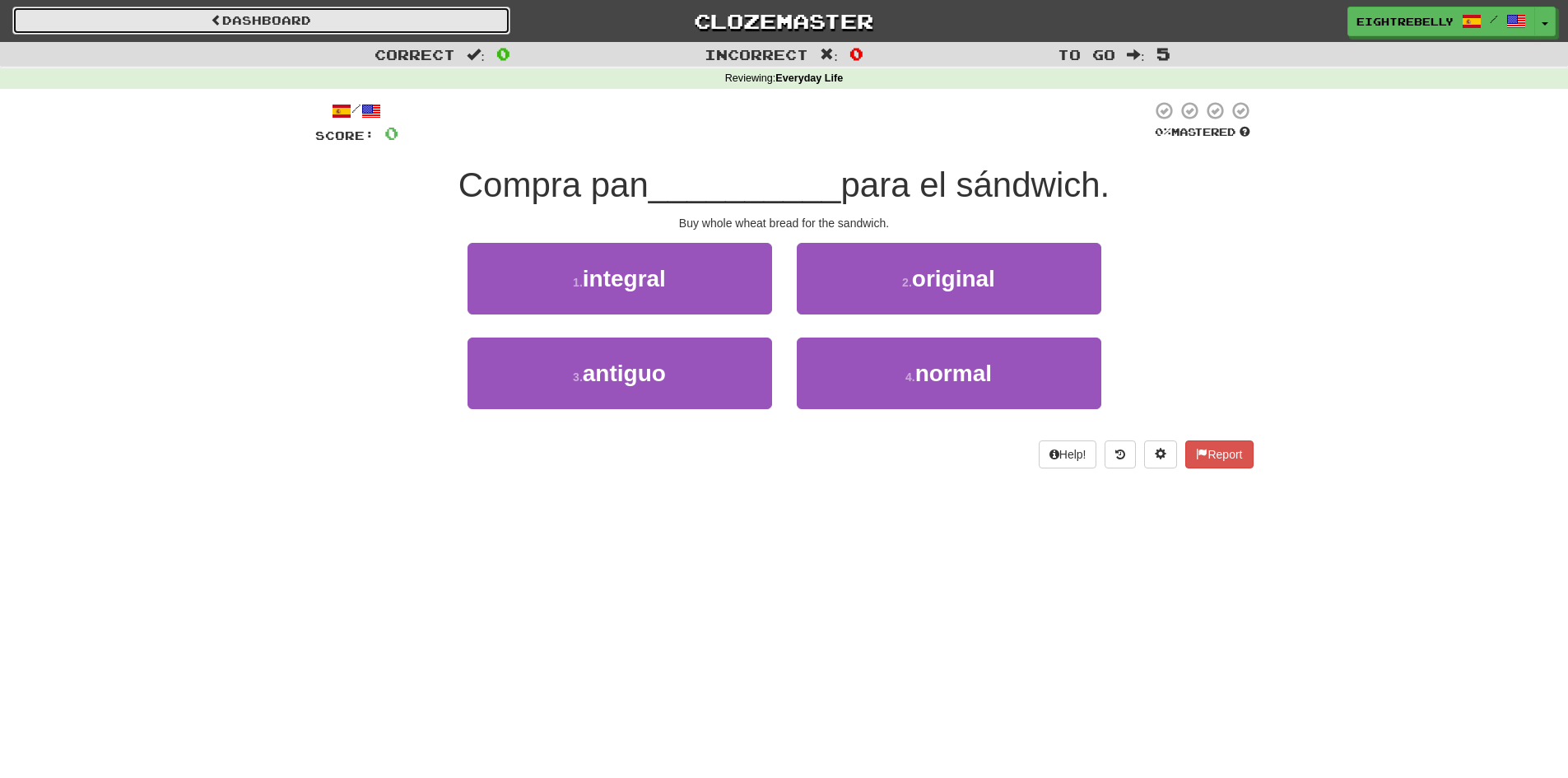
click at [236, 32] on link "Dashboard" at bounding box center [261, 21] width 498 height 28
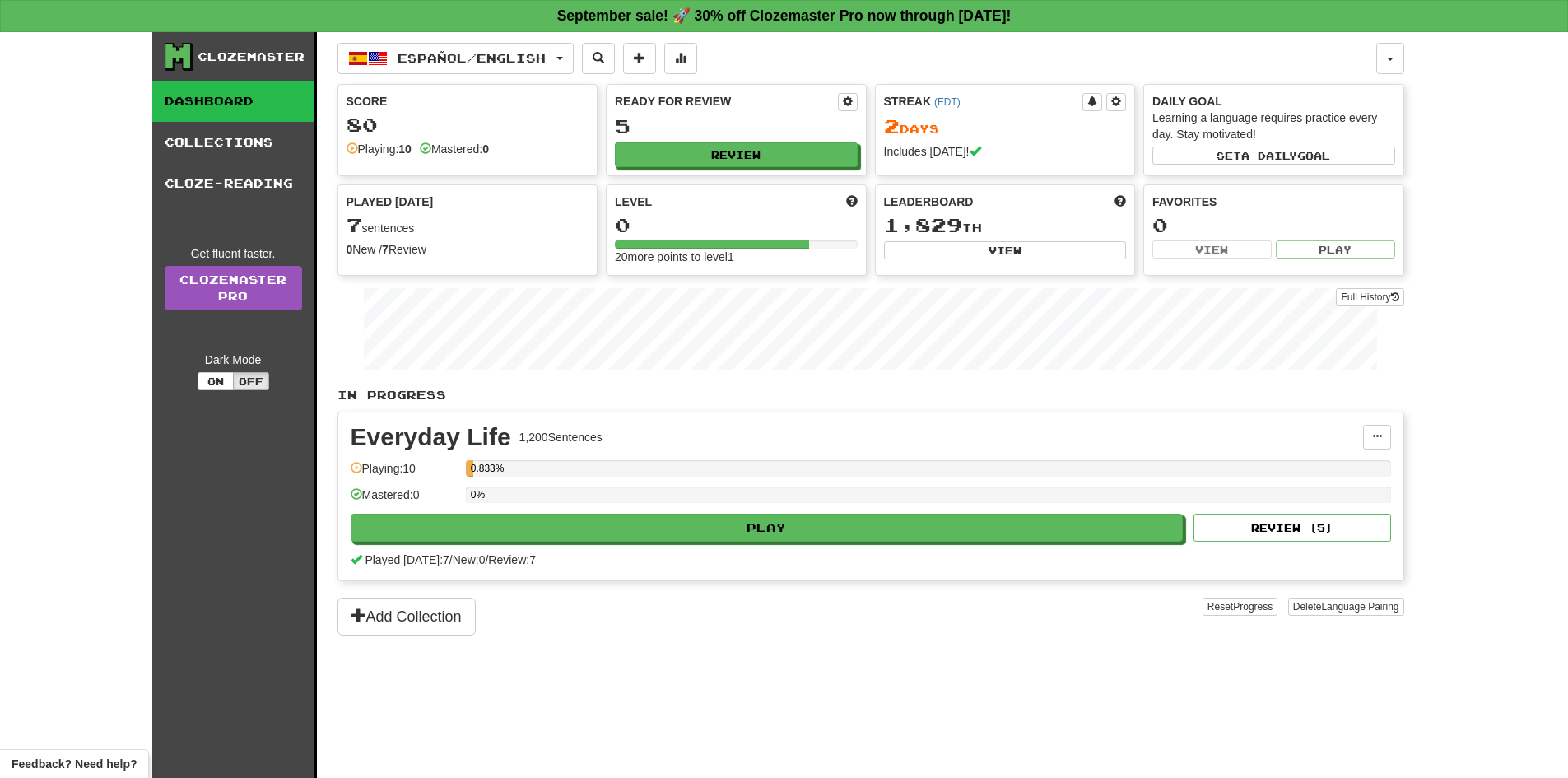
click at [1542, 95] on div "Clozemaster Dashboard Collections Cloze-Reading Get fluent faster. Clozemaster …" at bounding box center [784, 405] width 1568 height 746
